Goal: Navigation & Orientation: Find specific page/section

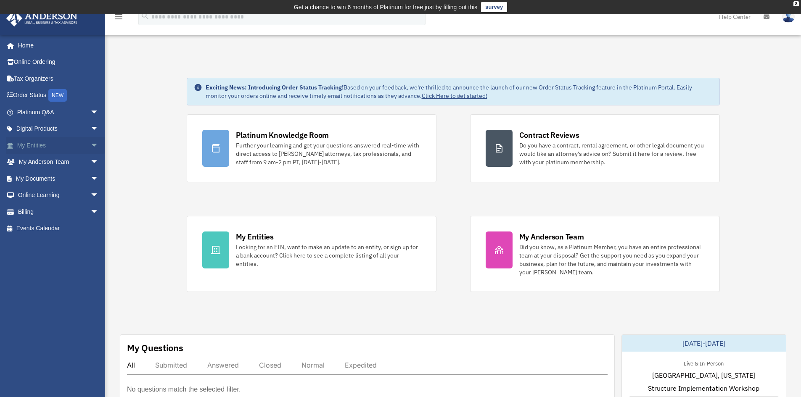
click at [90, 146] on span "arrow_drop_down" at bounding box center [98, 145] width 17 height 17
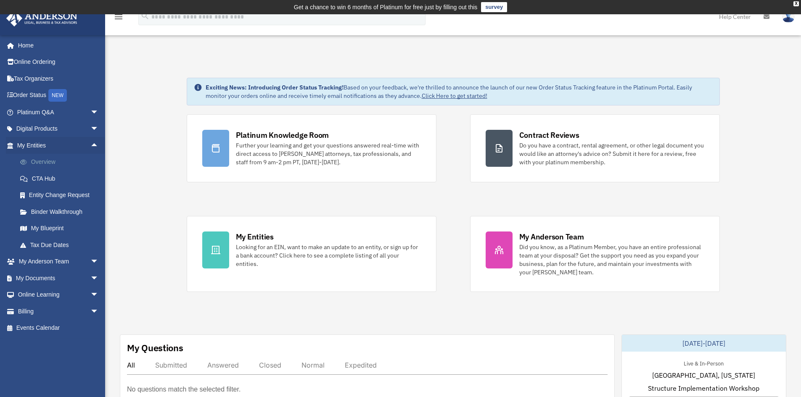
click at [58, 163] on link "Overview" at bounding box center [62, 162] width 100 height 17
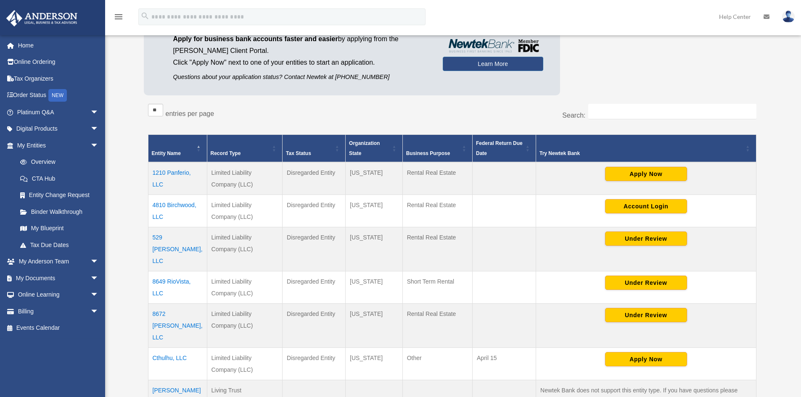
scroll to position [223, 0]
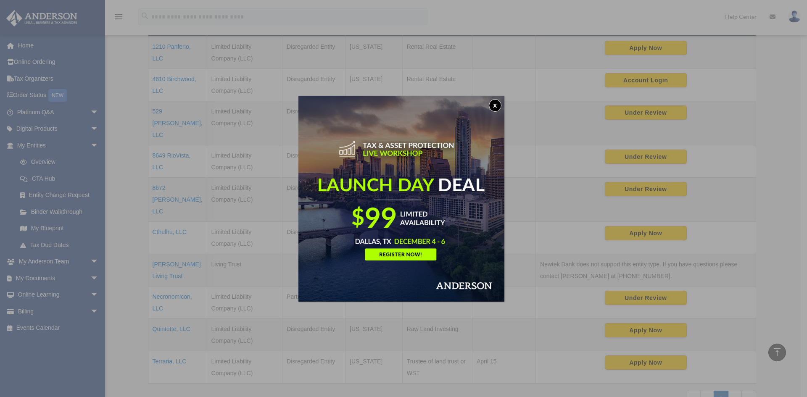
click at [492, 101] on img at bounding box center [402, 199] width 206 height 206
drag, startPoint x: 498, startPoint y: 103, endPoint x: 491, endPoint y: 109, distance: 8.9
click at [498, 103] on button "x" at bounding box center [495, 105] width 13 height 13
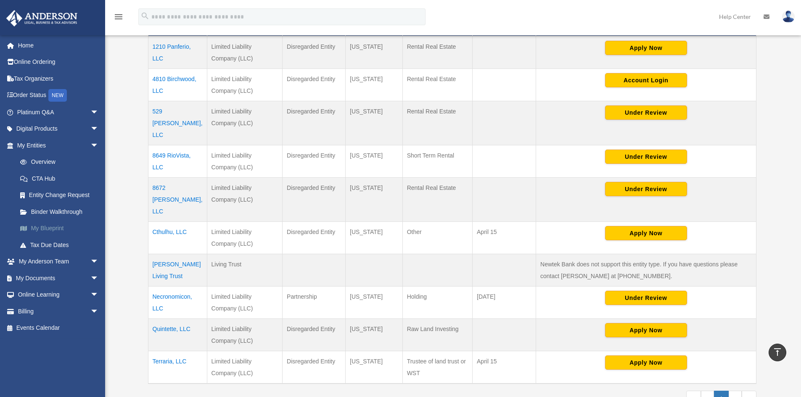
click at [38, 229] on link "My Blueprint" at bounding box center [62, 228] width 100 height 17
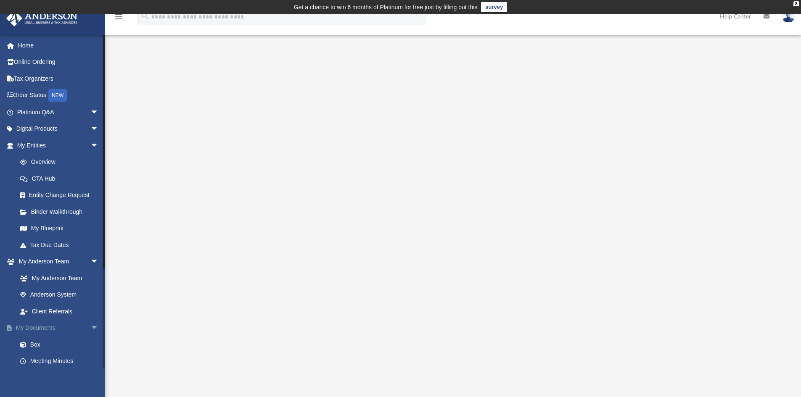
click at [53, 329] on link "My Documents arrow_drop_down" at bounding box center [59, 328] width 106 height 17
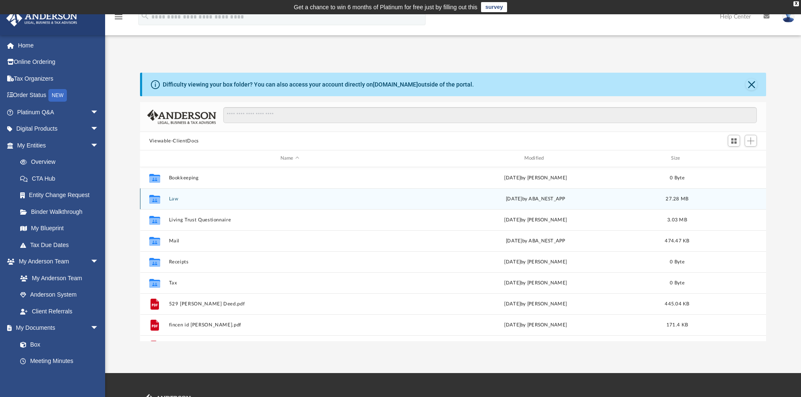
scroll to position [185, 620]
click at [173, 197] on button "Law" at bounding box center [290, 198] width 242 height 5
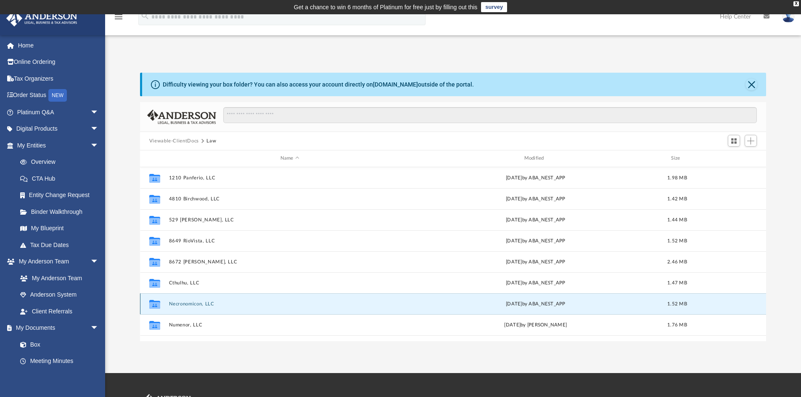
click at [204, 303] on button "Necronomicon, LLC" at bounding box center [290, 304] width 242 height 5
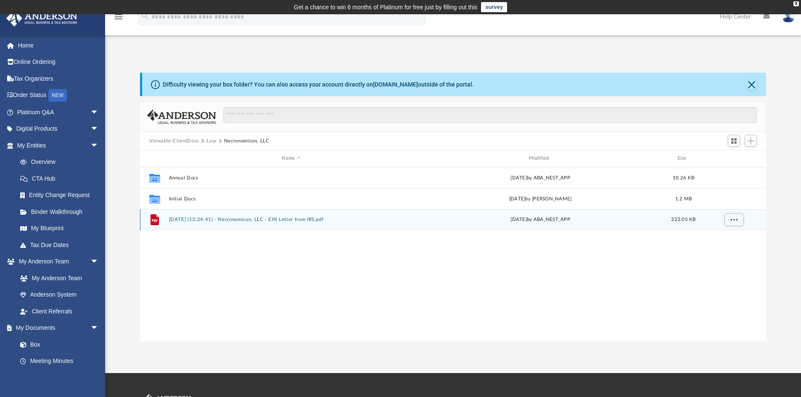
click at [221, 220] on button "2024.06.26 (13:24:41) - Necronomicon, LLC - EIN Letter from IRS.pdf" at bounding box center [291, 219] width 245 height 5
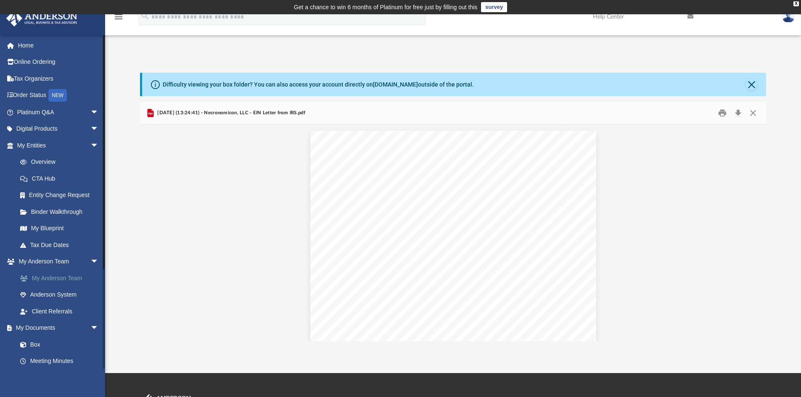
click at [53, 281] on link "My Anderson Team" at bounding box center [62, 278] width 100 height 17
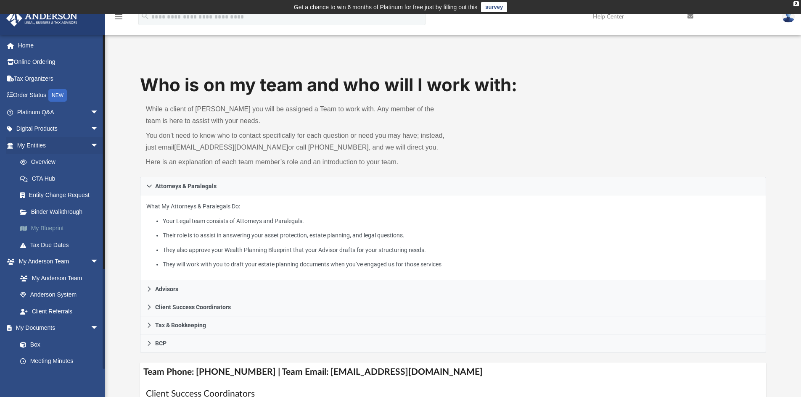
click at [51, 228] on link "My Blueprint" at bounding box center [62, 228] width 100 height 17
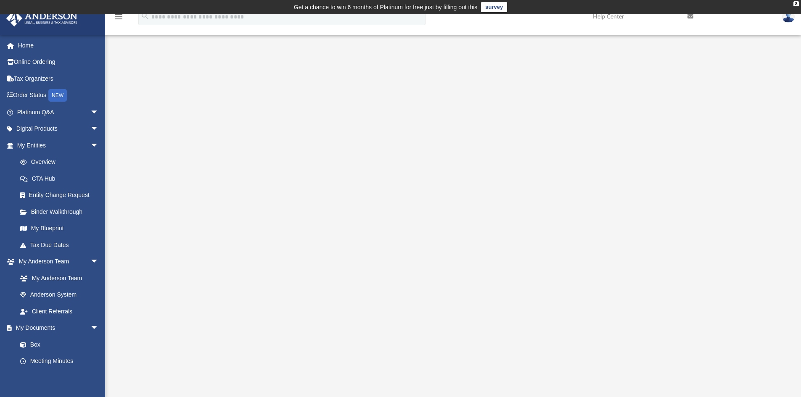
click at [380, 50] on div "App hyder.luke@gmail.com Sign Out hyder.luke@gmail.com Home Online Ordering Tax…" at bounding box center [400, 227] width 801 height 363
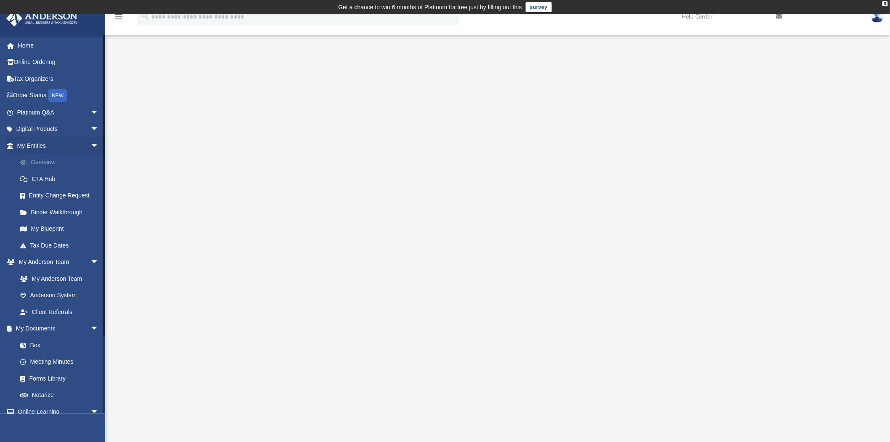
click at [95, 162] on link "Overview" at bounding box center [62, 162] width 100 height 17
